Goal: Transaction & Acquisition: Purchase product/service

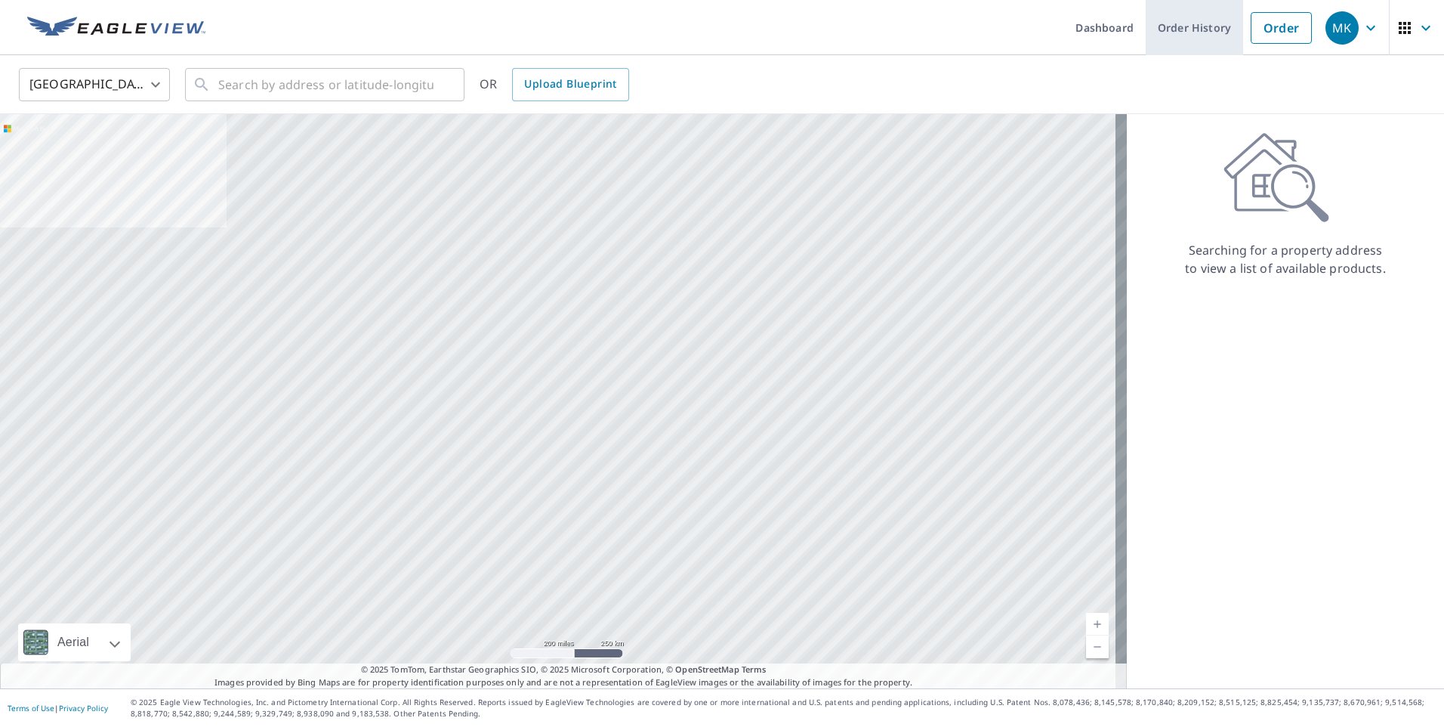
click at [1191, 35] on link "Order History" at bounding box center [1194, 27] width 97 height 55
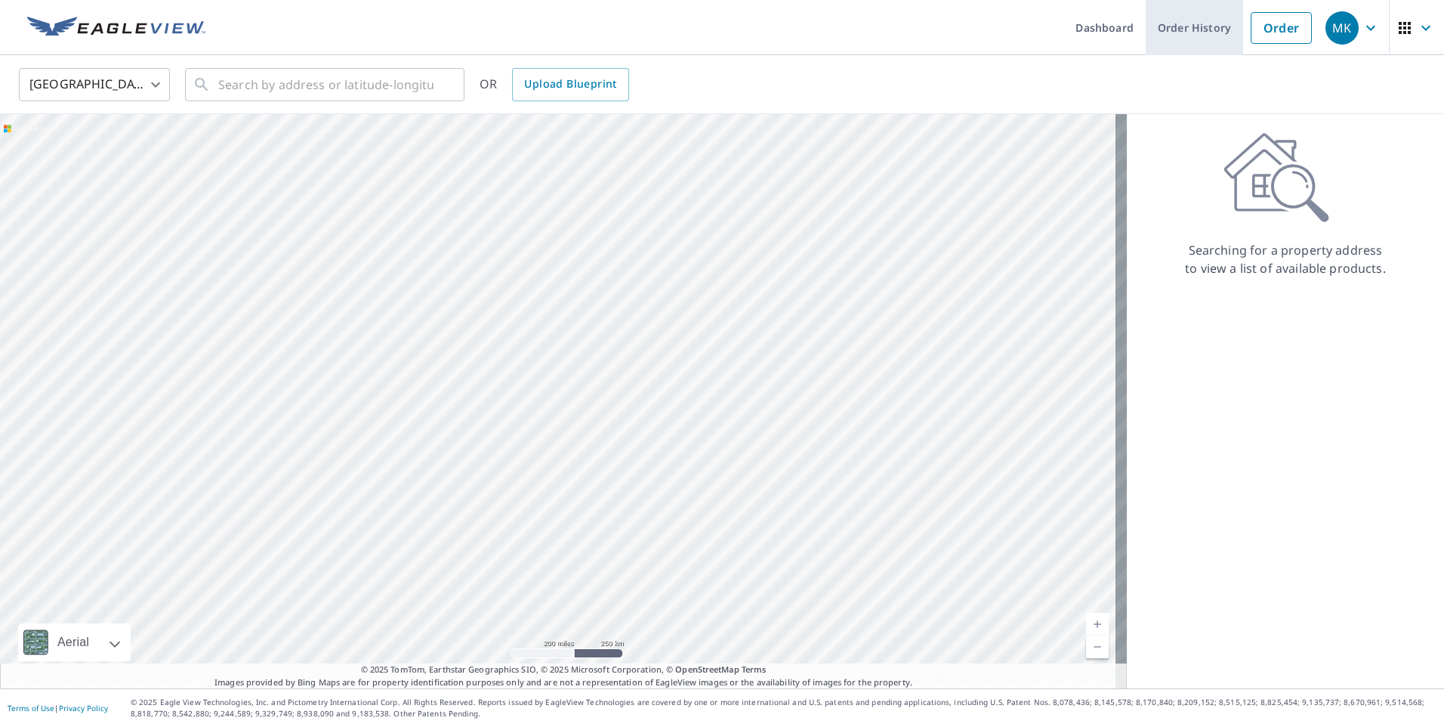
click at [1187, 33] on link "Order History" at bounding box center [1194, 27] width 97 height 55
click at [1190, 35] on link "Order History" at bounding box center [1194, 27] width 97 height 55
click at [1178, 44] on link "Order History" at bounding box center [1194, 27] width 97 height 55
click at [1181, 37] on link "Order History" at bounding box center [1194, 27] width 97 height 55
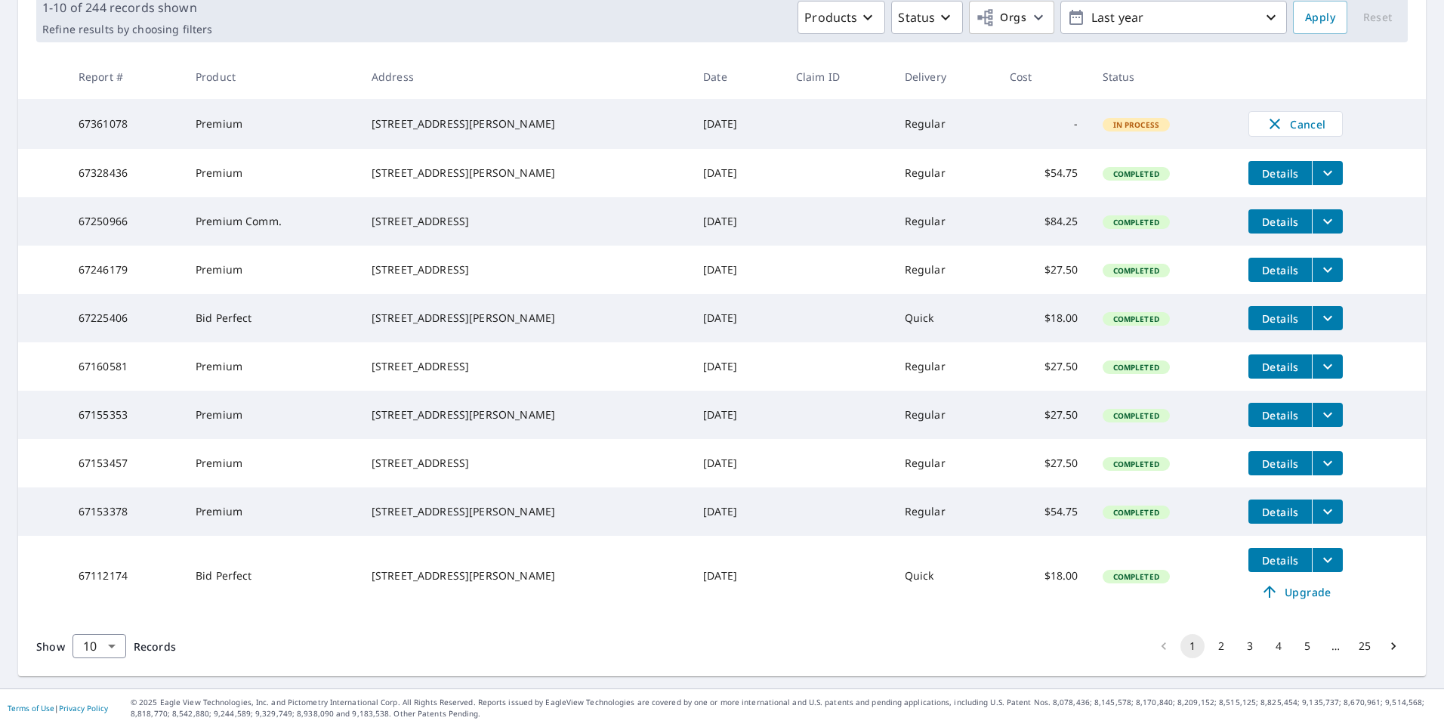
scroll to position [289, 0]
click at [1213, 649] on button "2" at bounding box center [1221, 646] width 24 height 24
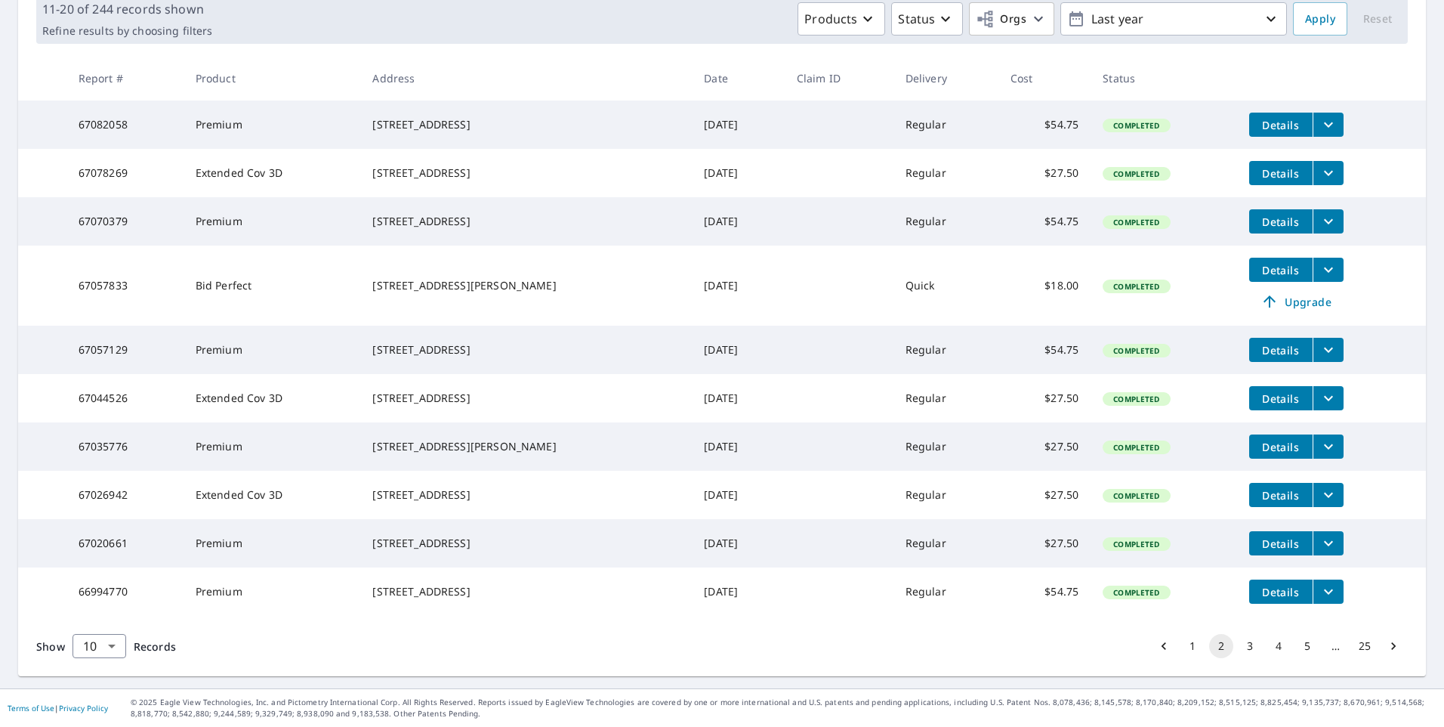
scroll to position [289, 0]
click at [1238, 648] on button "3" at bounding box center [1250, 646] width 24 height 24
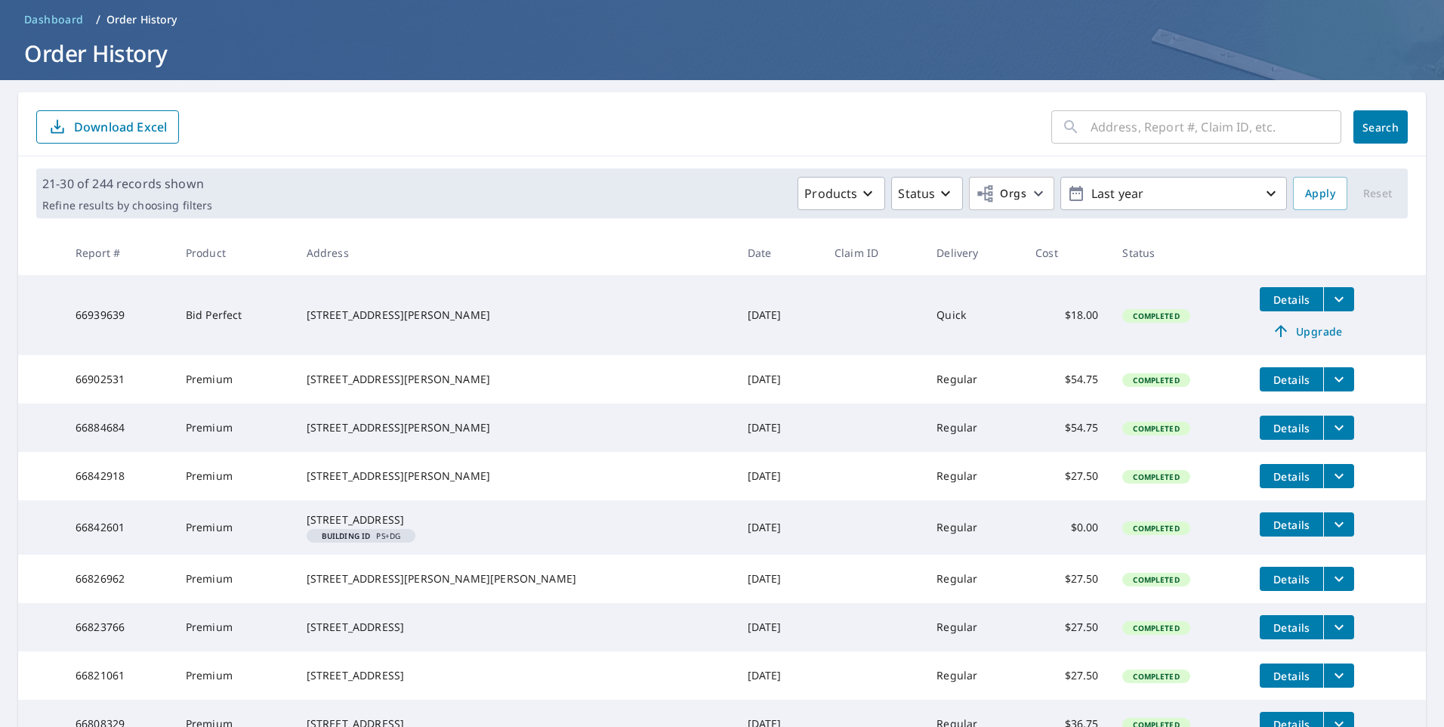
scroll to position [151, 0]
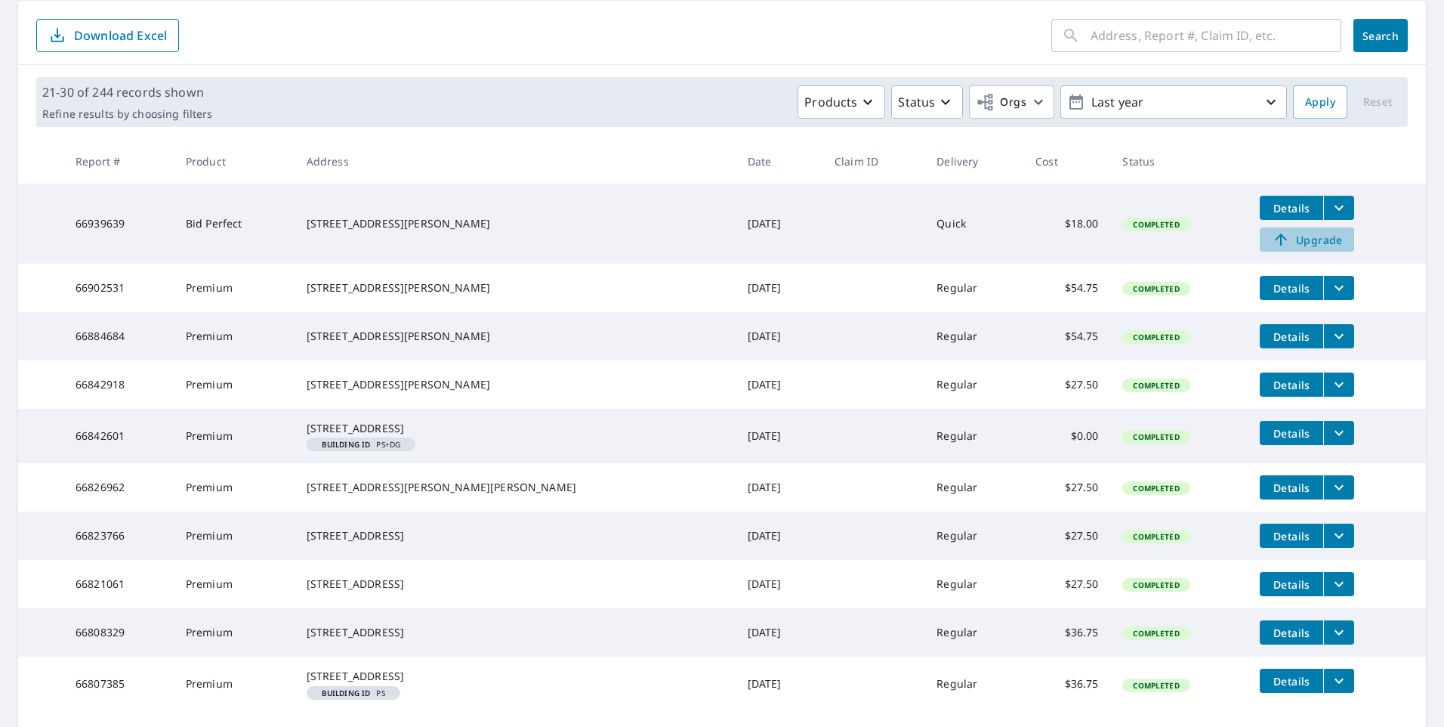
click at [1275, 236] on icon at bounding box center [1281, 239] width 12 height 12
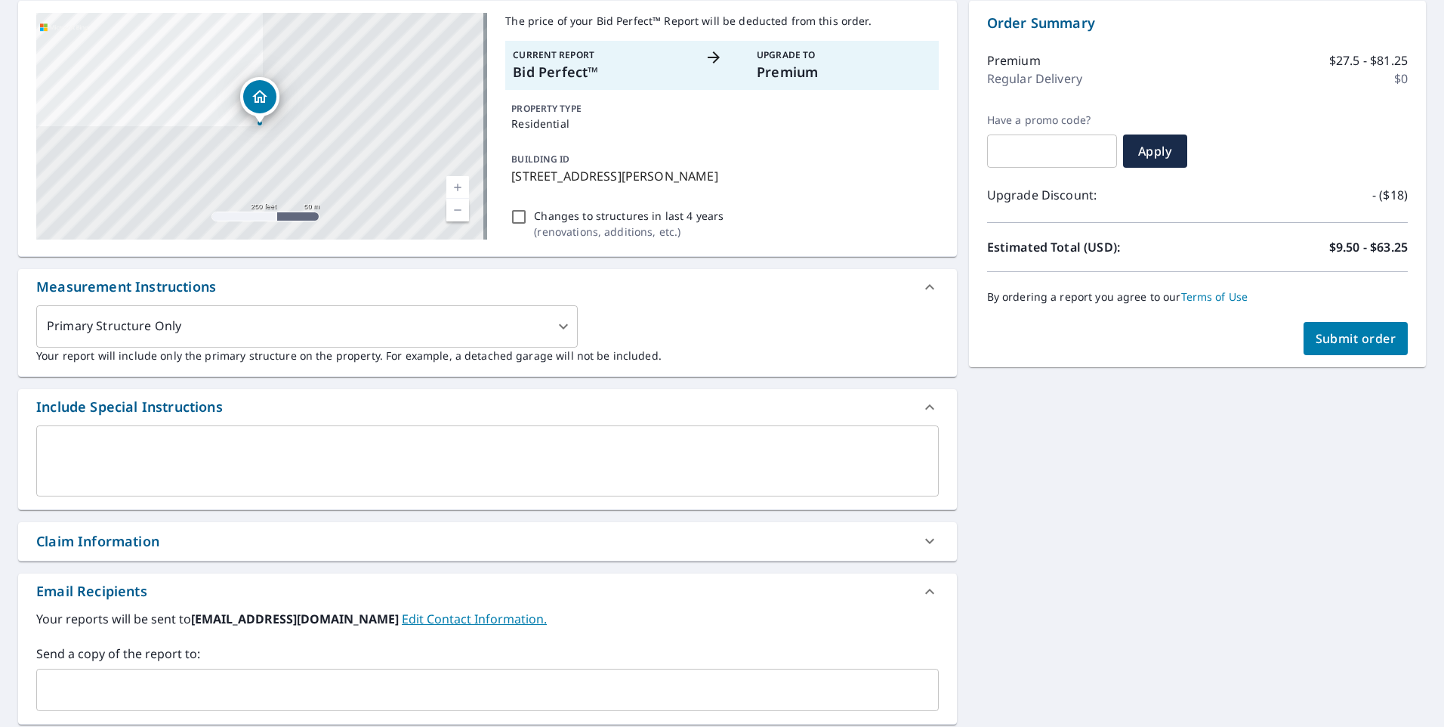
click at [457, 184] on link "Current Level 17, Zoom In" at bounding box center [457, 187] width 23 height 23
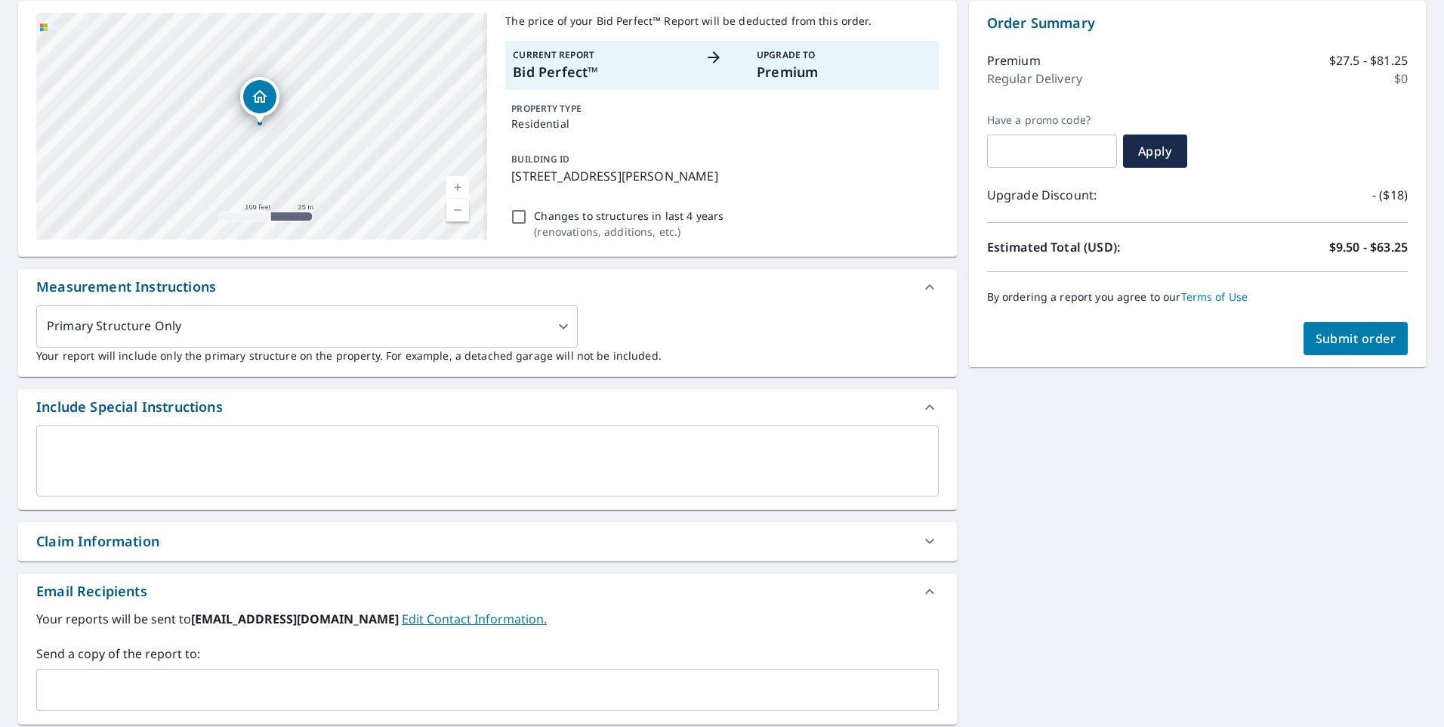
click at [457, 184] on link "Current Level 18, Zoom In" at bounding box center [457, 187] width 23 height 23
click at [1353, 349] on button "Submit order" at bounding box center [1356, 338] width 105 height 33
checkbox input "true"
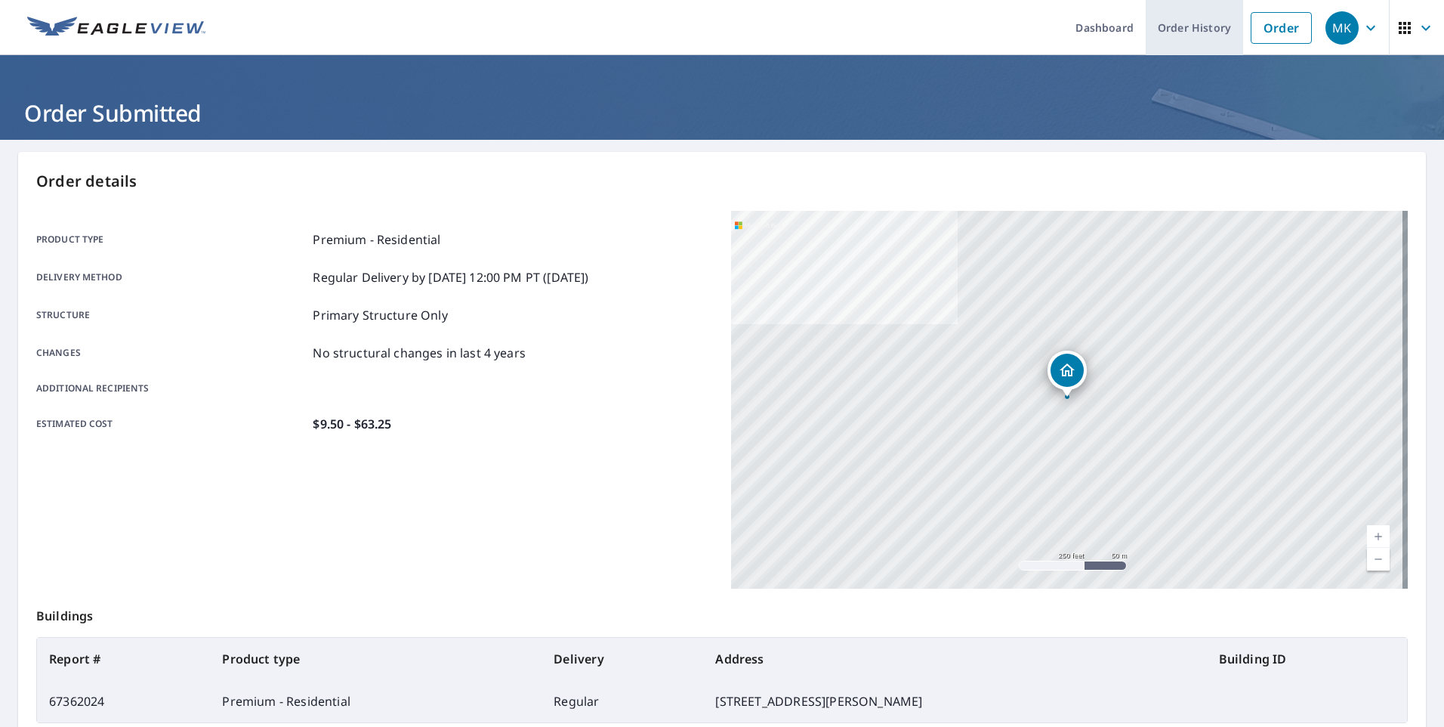
click at [1177, 24] on link "Order History" at bounding box center [1194, 27] width 97 height 55
